Goal: Task Accomplishment & Management: Use online tool/utility

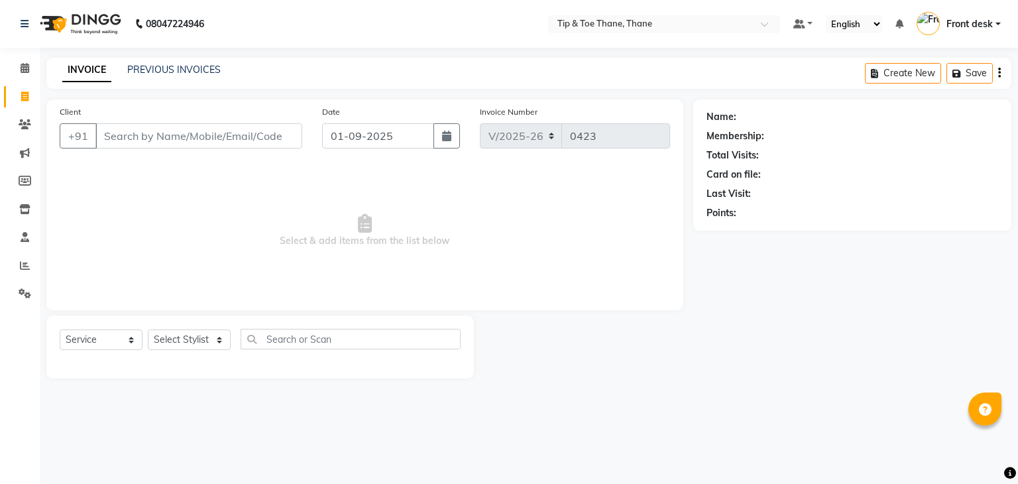
select select "5603"
select select "service"
type input "9930121434"
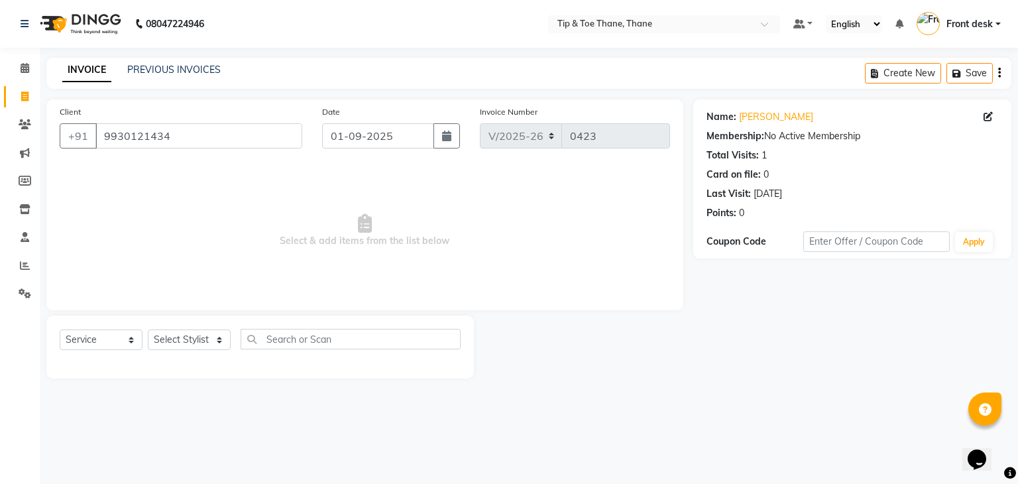
click at [220, 319] on div "Select Service Product Membership Package Voucher Prepaid Gift Card Select Styl…" at bounding box center [260, 347] width 428 height 63
click at [208, 335] on select "Select Stylist [PERSON_NAME] Front desk General Hemant [PERSON_NAME] Pooja Pooj…" at bounding box center [189, 340] width 83 height 21
select select "38276"
click at [148, 330] on select "Select Stylist [PERSON_NAME] Front desk General Hemant [PERSON_NAME] Pooja Pooj…" at bounding box center [189, 340] width 83 height 21
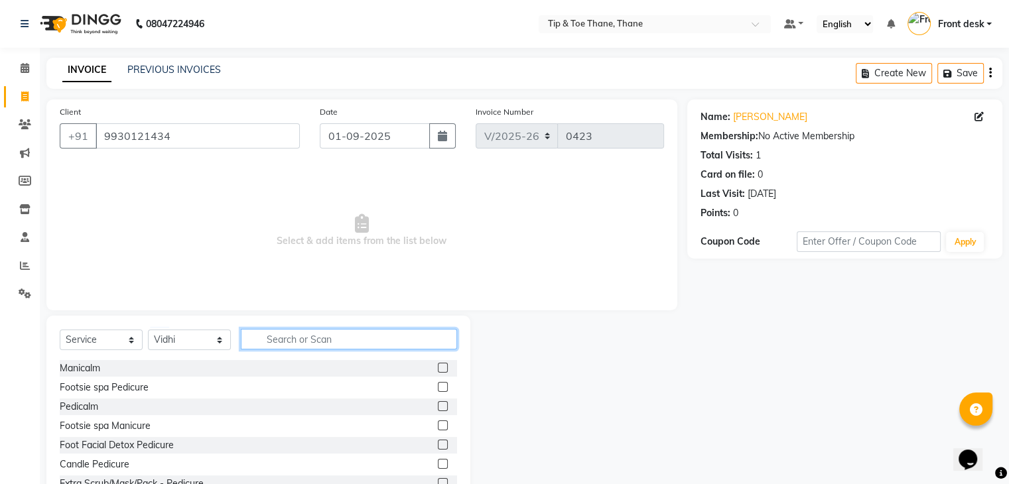
click at [324, 332] on input "text" at bounding box center [349, 339] width 216 height 21
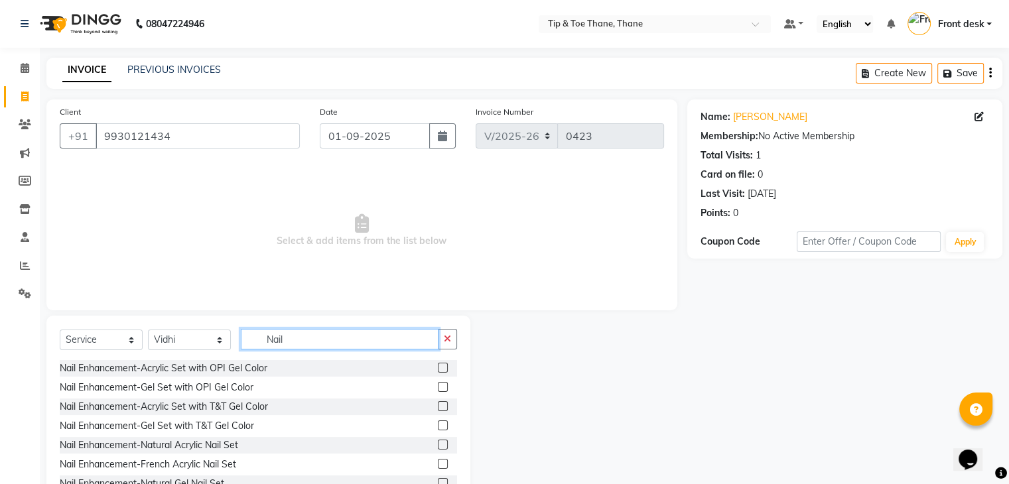
type input "Nail"
click at [439, 368] on div at bounding box center [447, 368] width 19 height 17
click at [438, 369] on label at bounding box center [443, 368] width 10 height 10
click at [438, 369] on input "checkbox" at bounding box center [442, 368] width 9 height 9
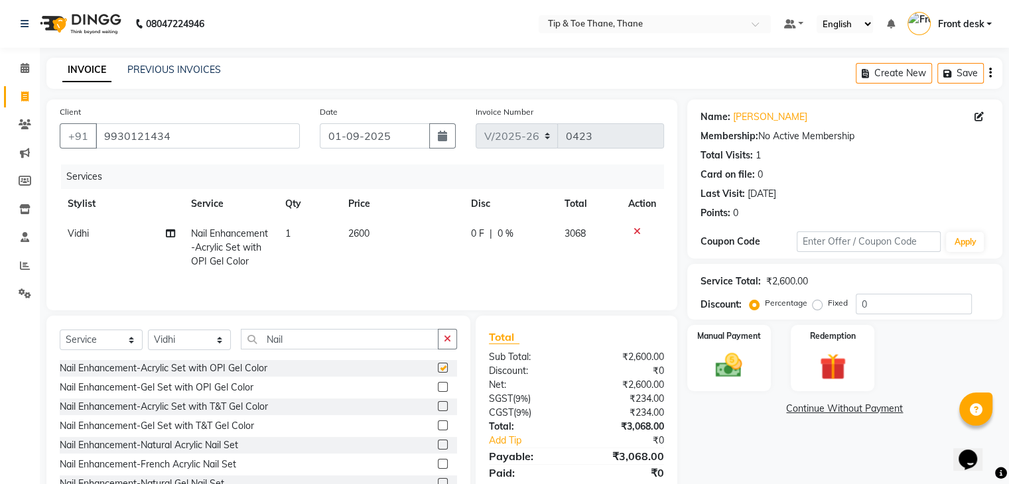
checkbox input "false"
click at [373, 242] on td "2600" at bounding box center [401, 248] width 123 height 58
select select "38276"
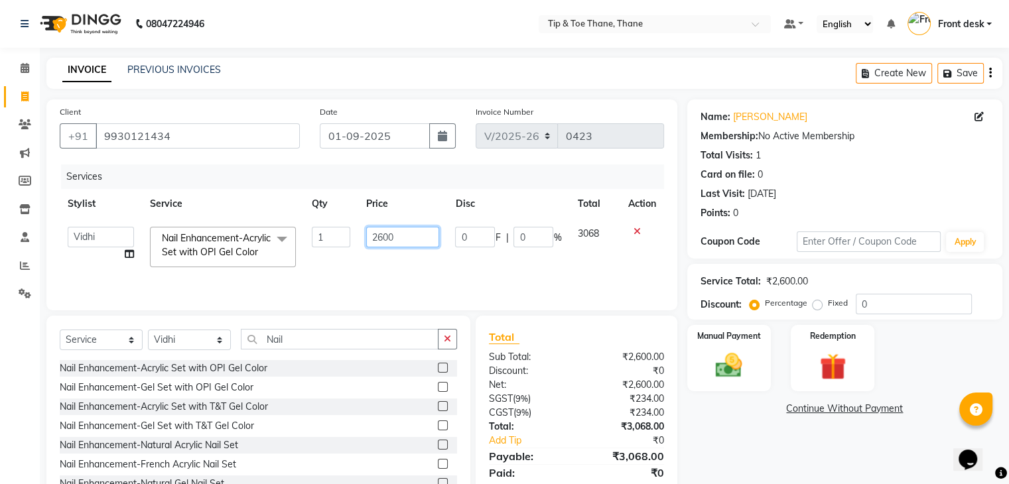
drag, startPoint x: 397, startPoint y: 235, endPoint x: 297, endPoint y: 233, distance: 100.1
click at [297, 233] on tr "[PERSON_NAME] Front desk General Hemant [PERSON_NAME] Pooja Pooja micro Priya R…" at bounding box center [362, 247] width 604 height 56
type input "2000"
click at [416, 269] on td "2000" at bounding box center [402, 247] width 89 height 56
select select "38276"
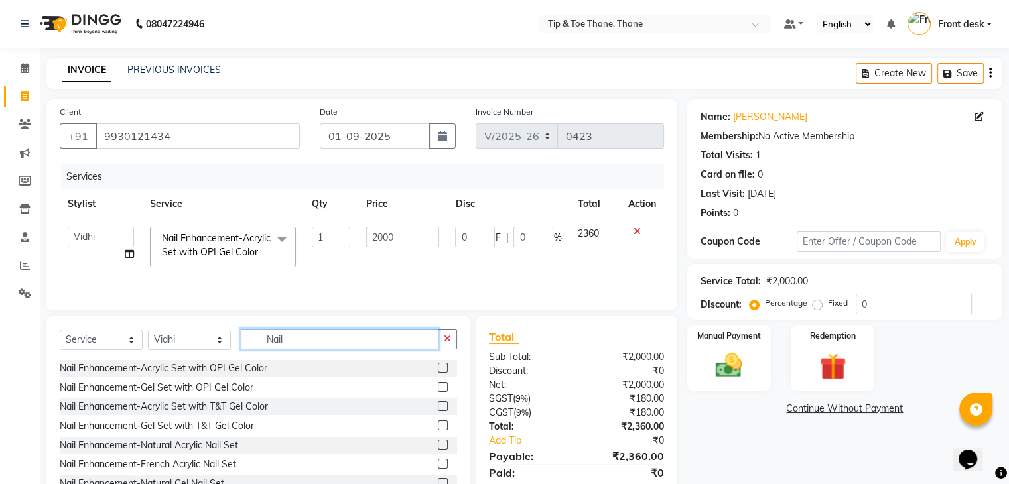
drag, startPoint x: 287, startPoint y: 349, endPoint x: 220, endPoint y: 336, distance: 68.1
click at [220, 336] on div "Select Service Product Membership Package Voucher Prepaid Gift Card Select Styl…" at bounding box center [258, 414] width 424 height 196
type input "Nail ar"
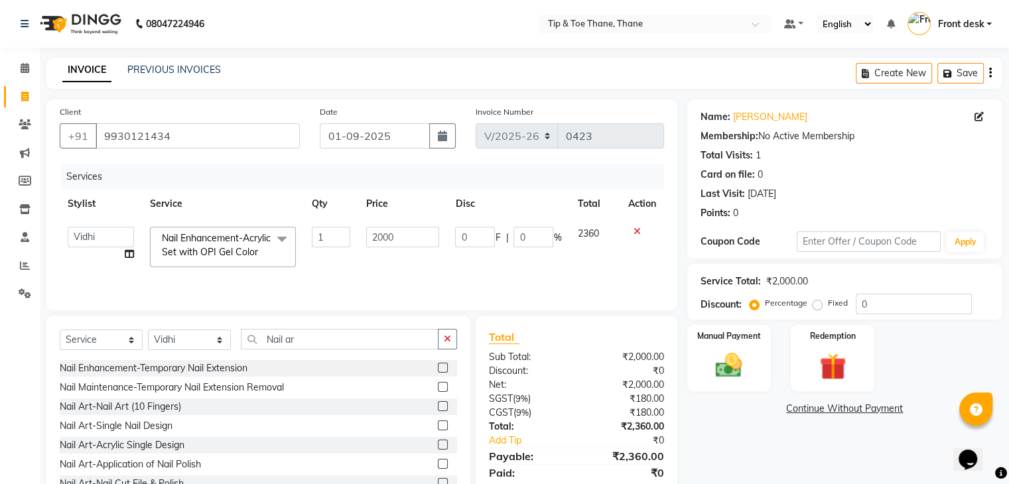
click at [438, 411] on label at bounding box center [443, 406] width 10 height 10
click at [438, 411] on input "checkbox" at bounding box center [442, 406] width 9 height 9
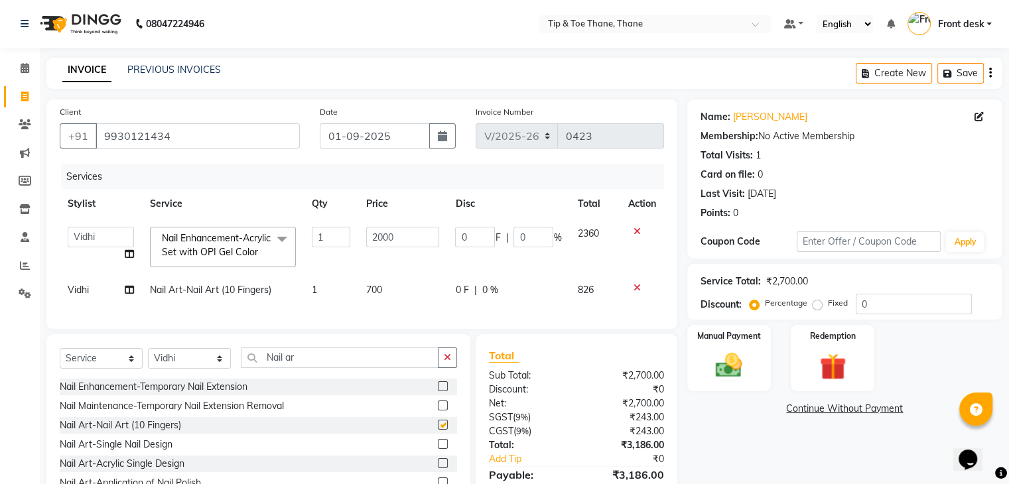
checkbox input "false"
click at [393, 303] on td "700" at bounding box center [402, 290] width 89 height 30
select select "38276"
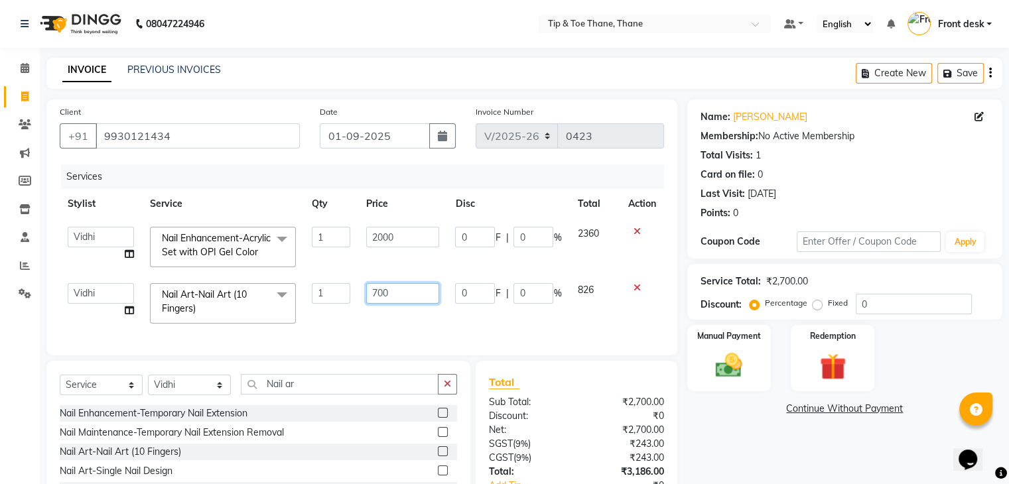
drag, startPoint x: 416, startPoint y: 305, endPoint x: 190, endPoint y: 265, distance: 229.6
click at [190, 265] on tbody "[PERSON_NAME] Front desk General Hemant [PERSON_NAME] Pooja Pooja micro Priya R…" at bounding box center [362, 275] width 604 height 113
type input "1000"
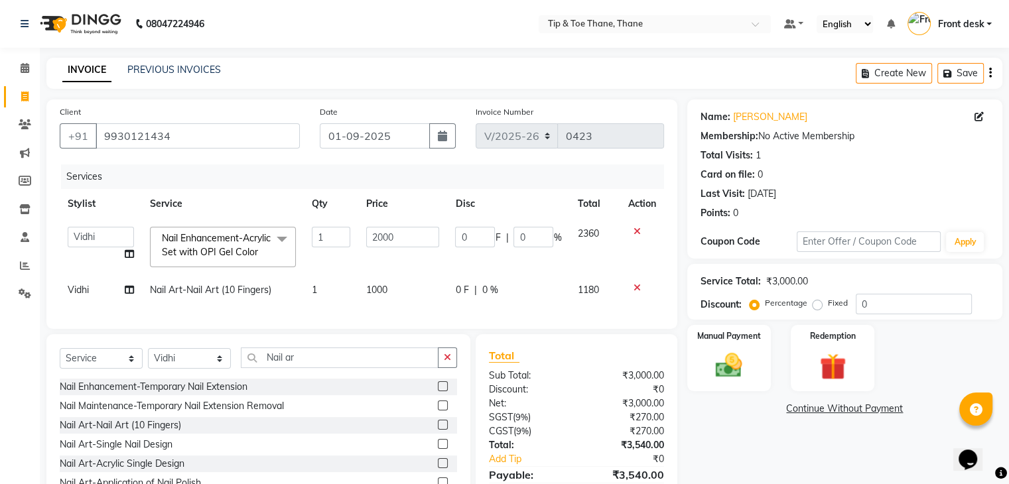
click at [331, 316] on div "Services Stylist Service Qty Price Disc Total Action [PERSON_NAME] Front desk G…" at bounding box center [362, 239] width 604 height 151
drag, startPoint x: 325, startPoint y: 372, endPoint x: 101, endPoint y: 355, distance: 224.7
click at [101, 355] on div "Client [PHONE_NUMBER] Date [DATE] Invoice Number V/2025 V/[PHONE_NUMBER] Servic…" at bounding box center [361, 314] width 650 height 430
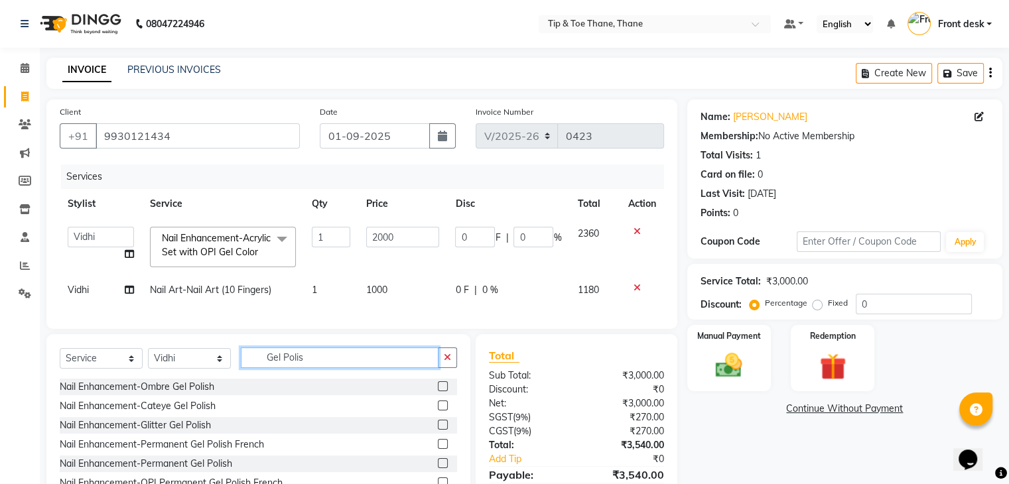
scroll to position [66, 0]
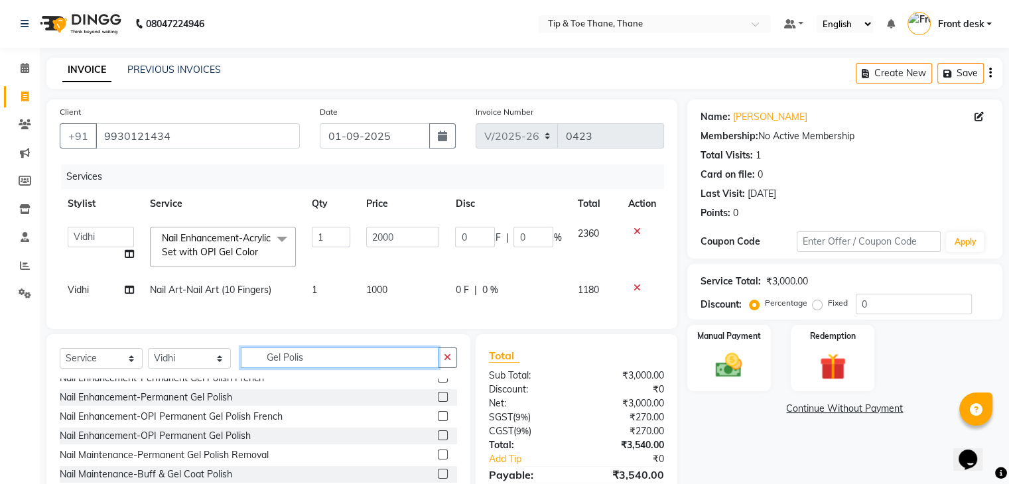
type input "Gel Polis"
click at [438, 402] on label at bounding box center [443, 397] width 10 height 10
click at [438, 402] on input "checkbox" at bounding box center [442, 397] width 9 height 9
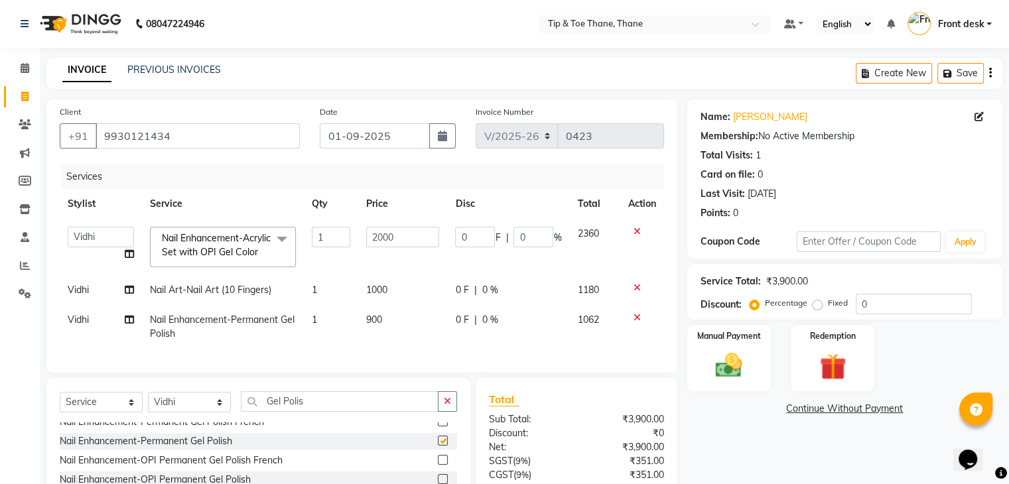
checkbox input "false"
click at [379, 326] on span "900" at bounding box center [374, 320] width 16 height 12
select select "38276"
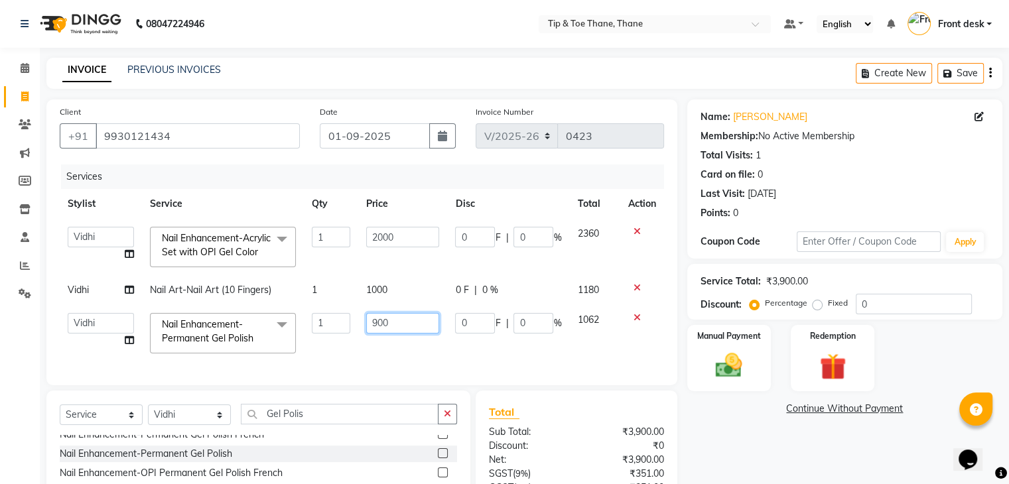
drag, startPoint x: 410, startPoint y: 335, endPoint x: 245, endPoint y: 333, distance: 165.8
click at [253, 336] on tr "[PERSON_NAME] Front desk General Hemant [PERSON_NAME] Pooja Pooja micro Priya R…" at bounding box center [362, 333] width 604 height 56
type input "800"
click at [358, 372] on div "Services Stylist Service Qty Price Disc Total Action [PERSON_NAME] Front desk G…" at bounding box center [362, 268] width 604 height 208
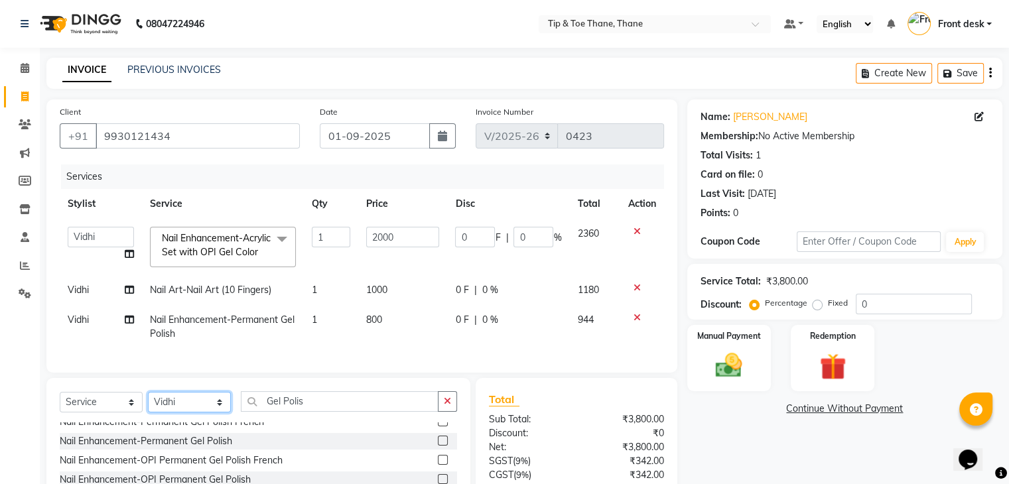
drag, startPoint x: 204, startPoint y: 417, endPoint x: 202, endPoint y: 424, distance: 7.6
click at [203, 412] on select "Select Stylist [PERSON_NAME] Front desk General Hemant [PERSON_NAME] Pooja Pooj…" at bounding box center [189, 402] width 83 height 21
select select "62591"
click at [148, 412] on select "Select Stylist [PERSON_NAME] Front desk General Hemant [PERSON_NAME] Pooja Pooj…" at bounding box center [189, 402] width 83 height 21
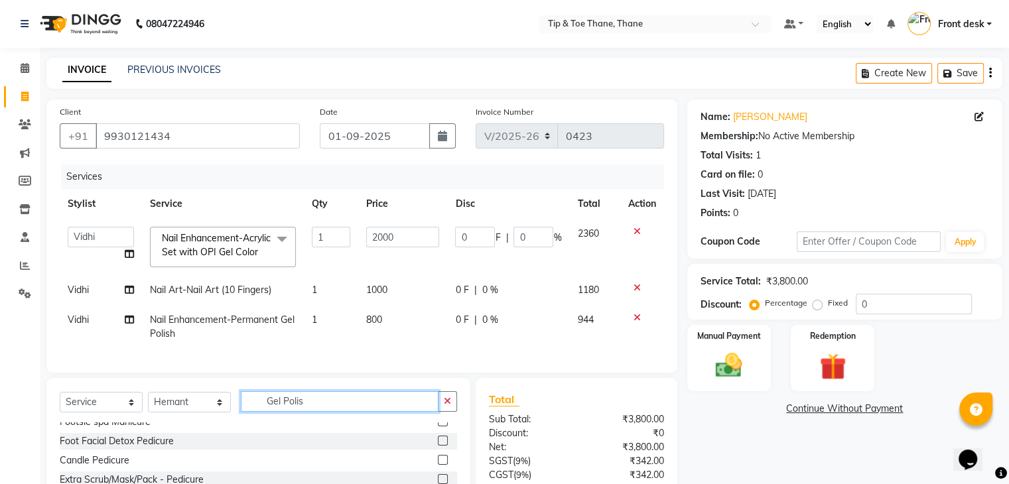
drag, startPoint x: 324, startPoint y: 422, endPoint x: 217, endPoint y: 410, distance: 106.8
click at [219, 410] on div "Select Service Product Membership Package Voucher Prepaid Gift Card Select Styl…" at bounding box center [258, 476] width 424 height 196
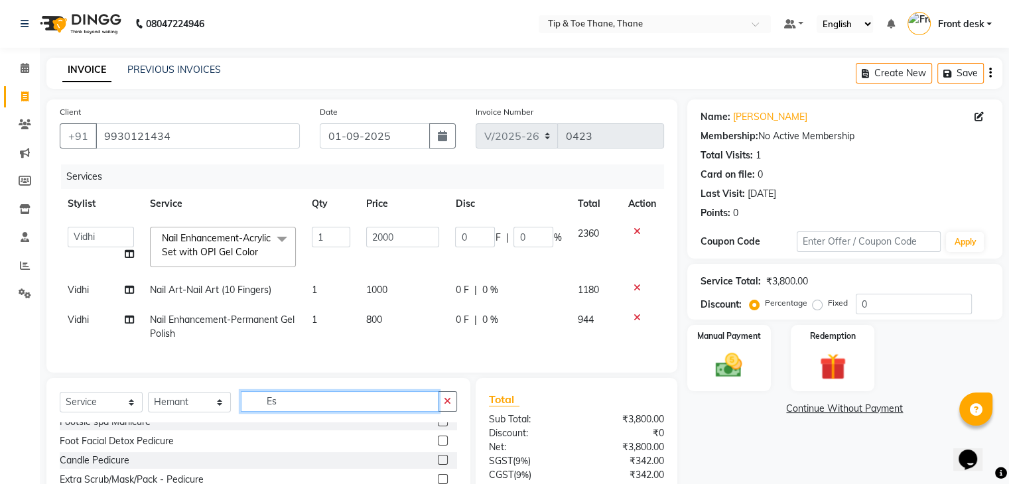
scroll to position [0, 0]
type input "Ess"
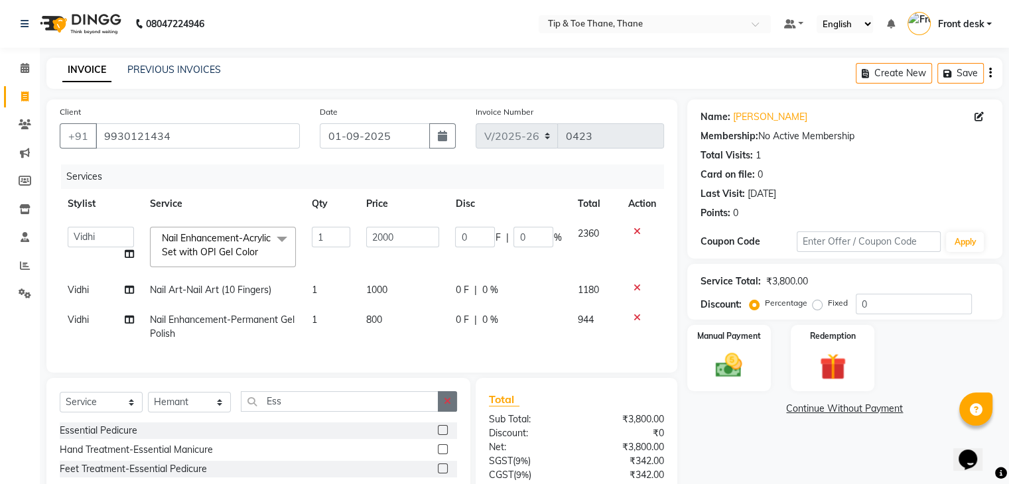
click at [442, 435] on label at bounding box center [443, 430] width 10 height 10
click at [442, 435] on input "checkbox" at bounding box center [442, 430] width 9 height 9
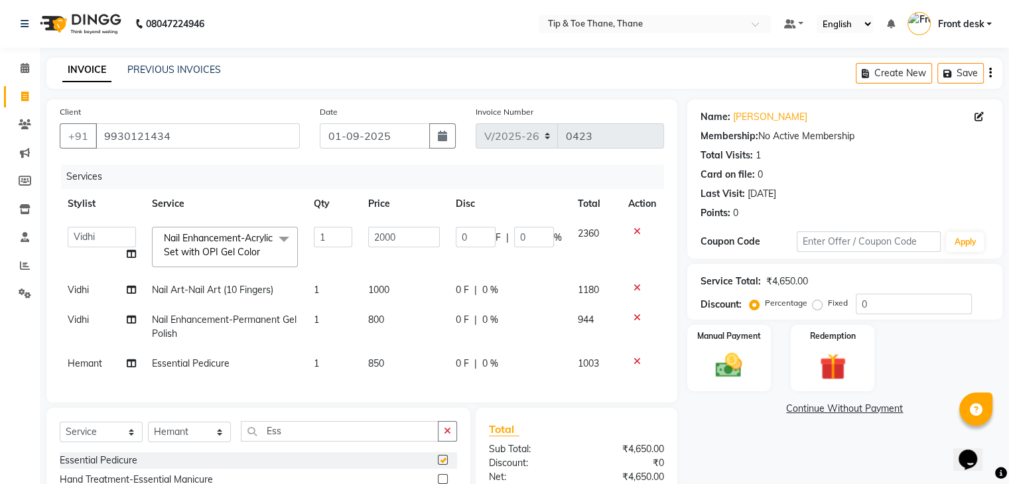
checkbox input "false"
click at [380, 369] on span "850" at bounding box center [376, 363] width 16 height 12
select select "62591"
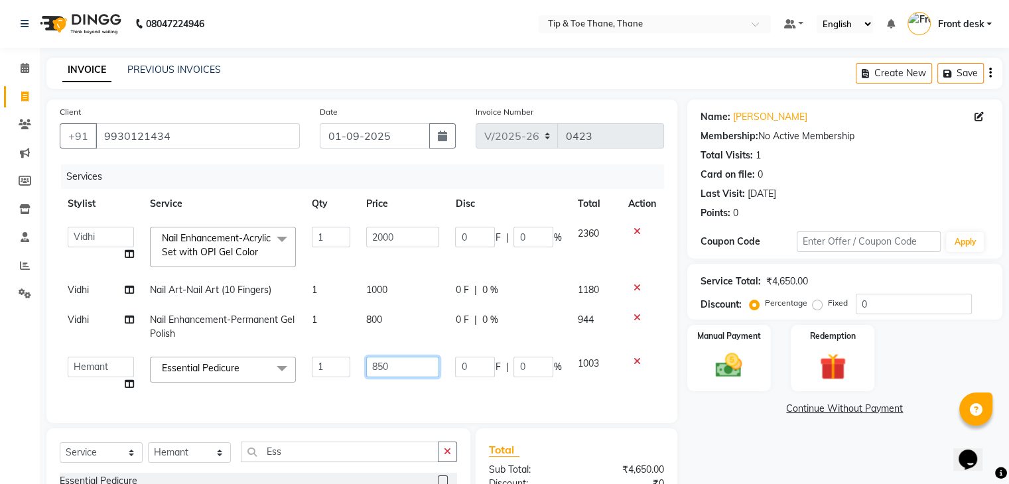
drag, startPoint x: 401, startPoint y: 378, endPoint x: 334, endPoint y: 377, distance: 67.0
click at [336, 377] on tr "[PERSON_NAME] Front desk General Hemant [PERSON_NAME] Pooja Pooja micro Priya R…" at bounding box center [362, 374] width 604 height 50
type input "1000"
click at [756, 454] on div "Name: [PERSON_NAME] Membership: No Active Membership Total Visits: 1 Card on fi…" at bounding box center [849, 361] width 325 height 524
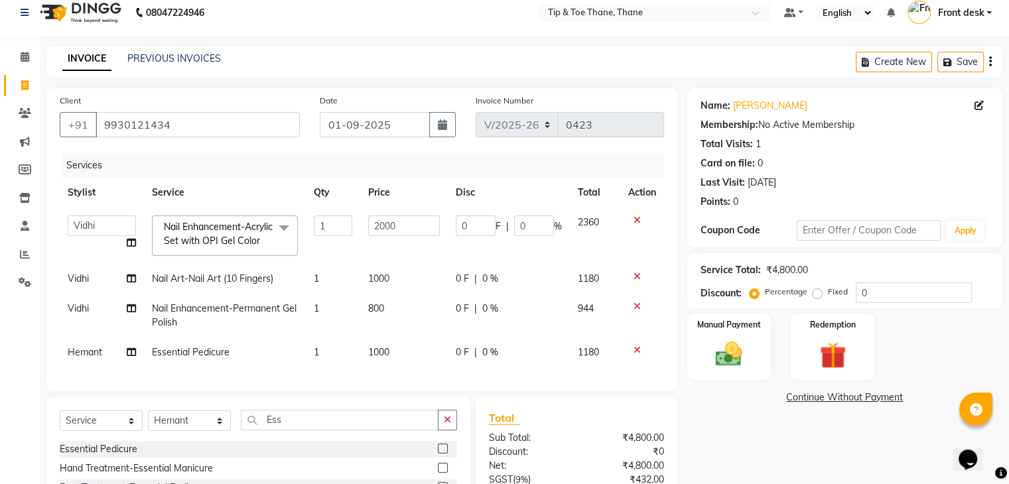
scroll to position [163, 0]
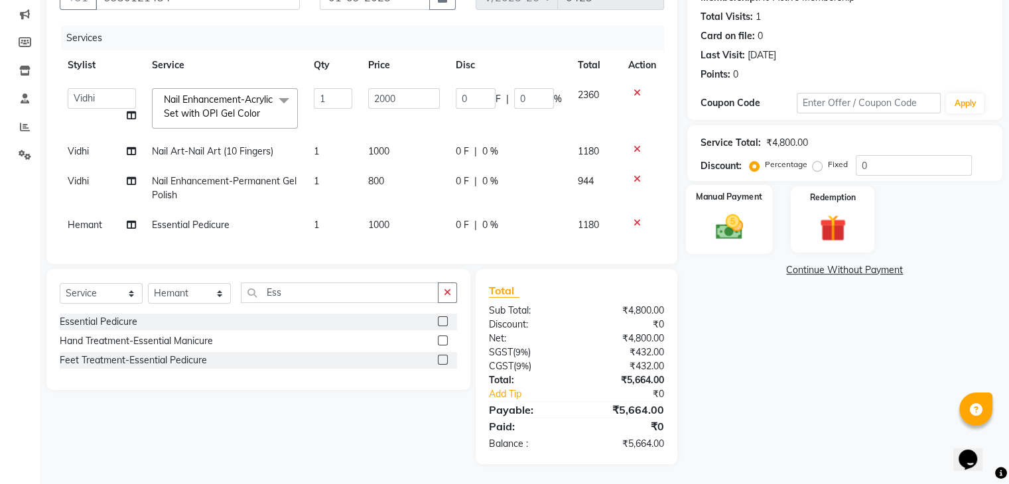
click at [764, 197] on div "Manual Payment" at bounding box center [728, 219] width 87 height 68
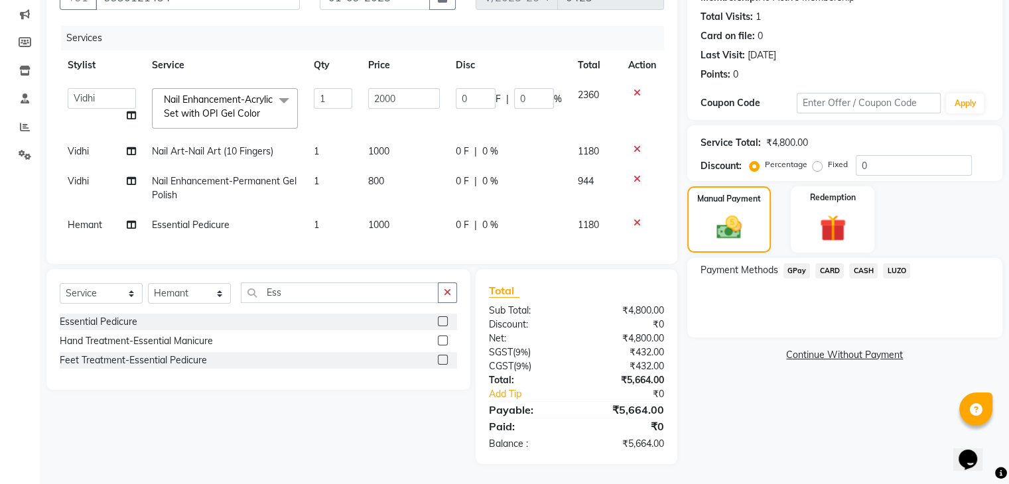
click at [867, 263] on span "CASH" at bounding box center [863, 270] width 29 height 15
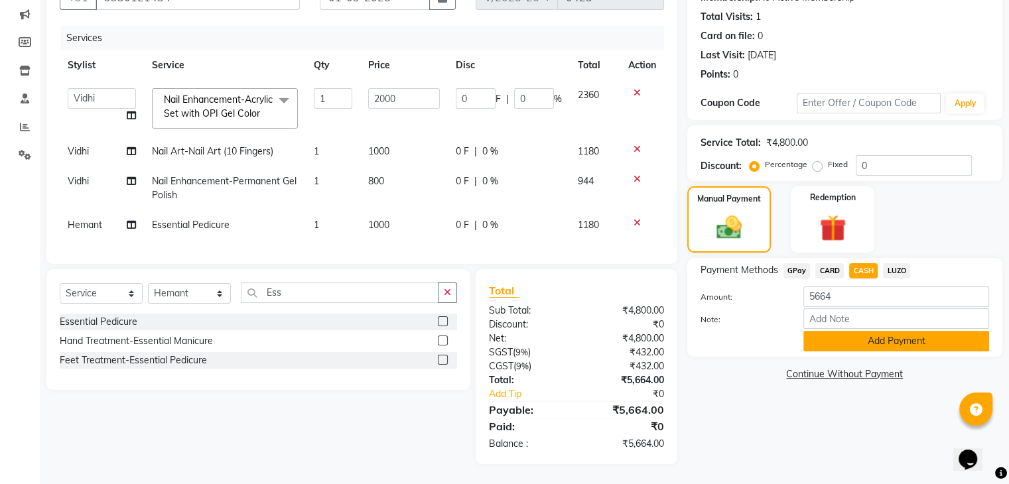
click at [862, 331] on button "Add Payment" at bounding box center [896, 341] width 186 height 21
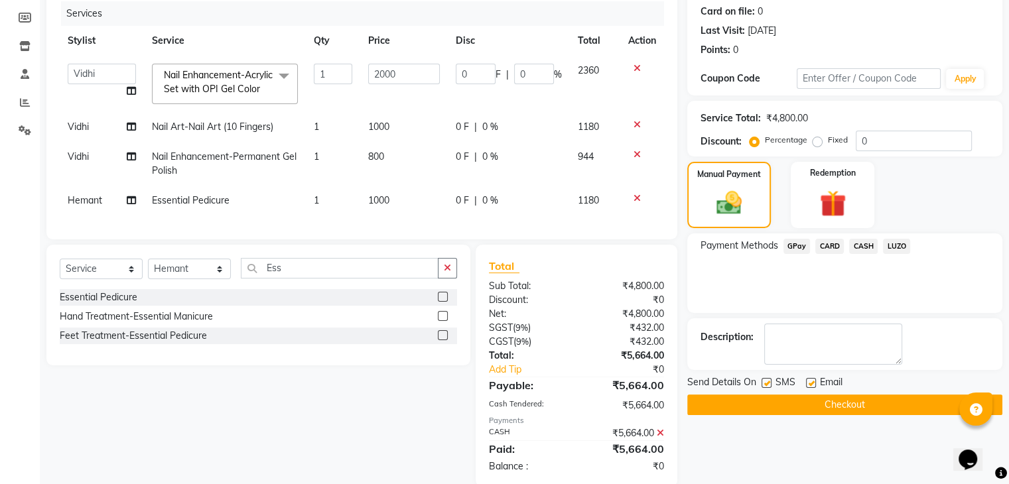
click at [808, 376] on div "Email" at bounding box center [829, 383] width 47 height 17
click at [806, 384] on label at bounding box center [811, 383] width 10 height 10
click at [806, 384] on input "checkbox" at bounding box center [810, 383] width 9 height 9
checkbox input "false"
click at [782, 405] on button "Checkout" at bounding box center [844, 405] width 315 height 21
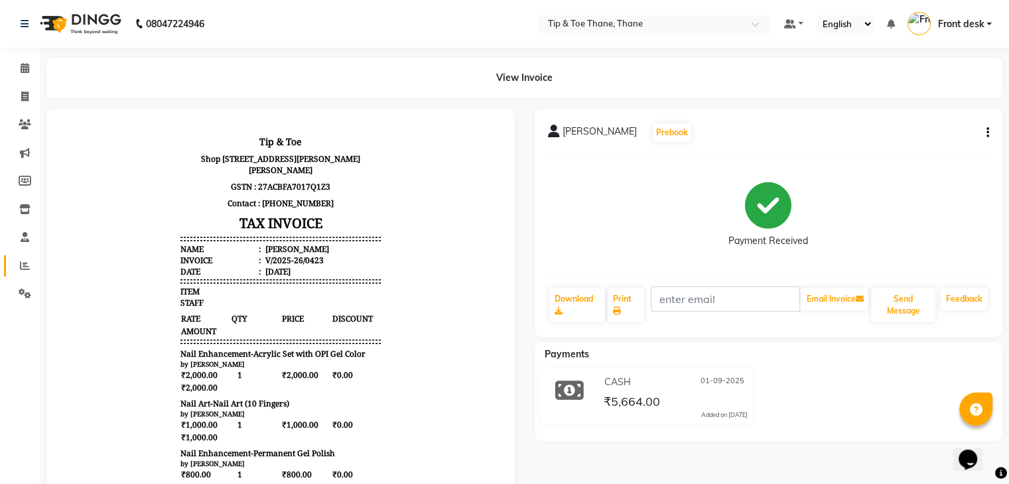
click at [21, 273] on span at bounding box center [24, 266] width 23 height 15
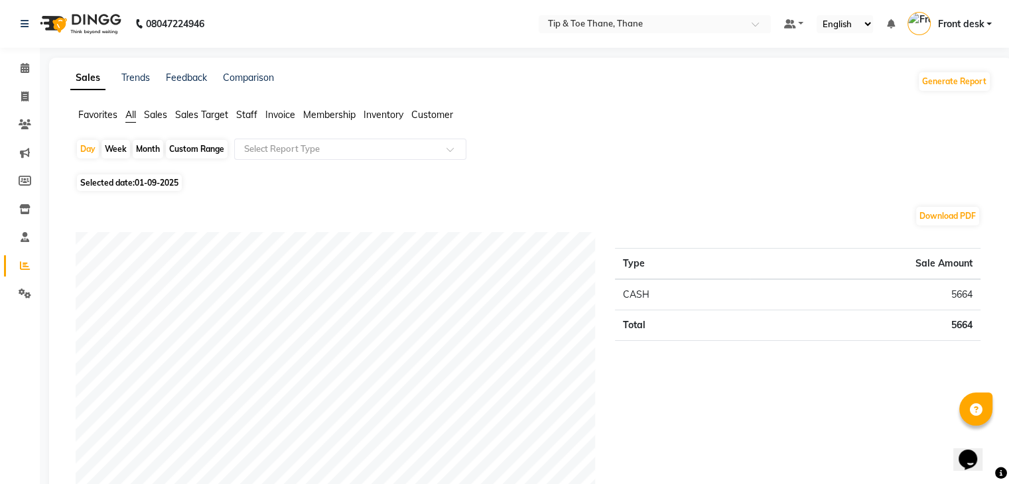
click at [249, 119] on span "Staff" at bounding box center [246, 115] width 21 height 12
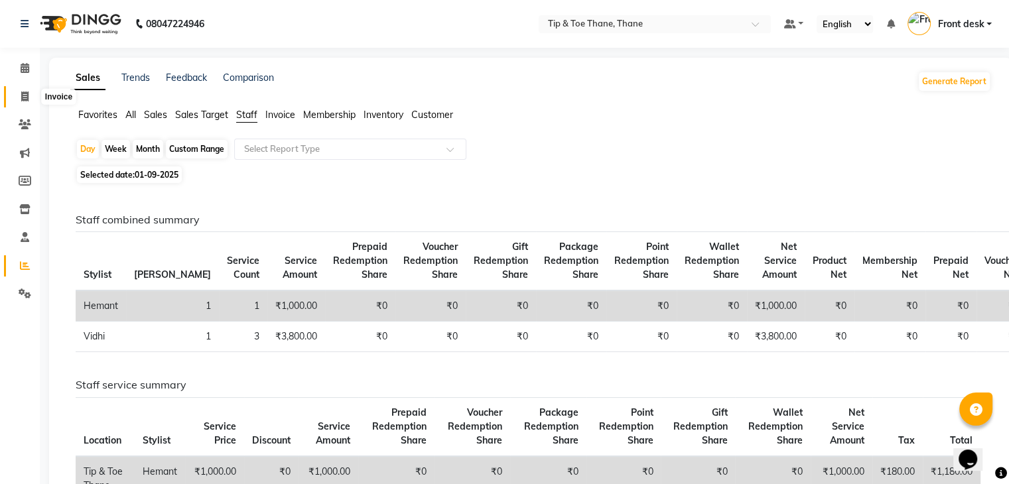
click at [27, 97] on icon at bounding box center [24, 97] width 7 height 10
select select "service"
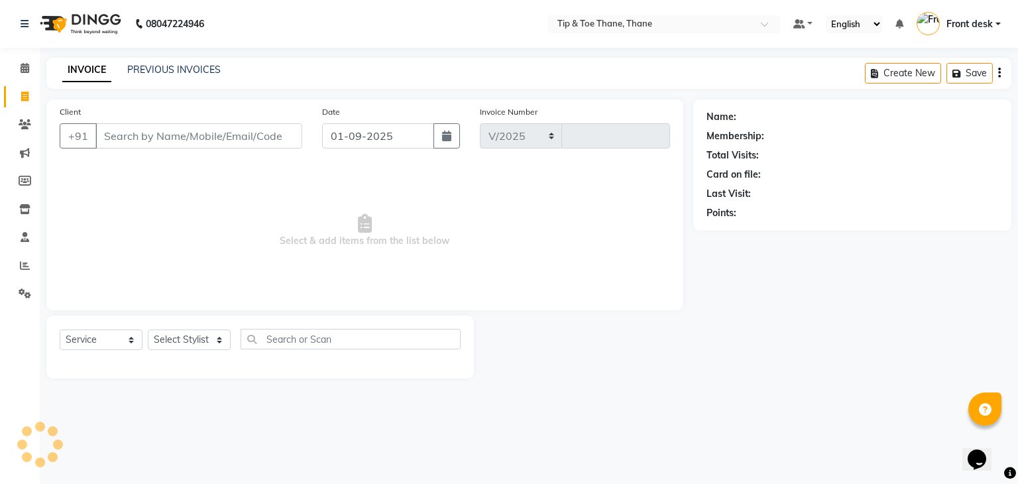
select select "5603"
type input "0424"
